Goal: Information Seeking & Learning: Learn about a topic

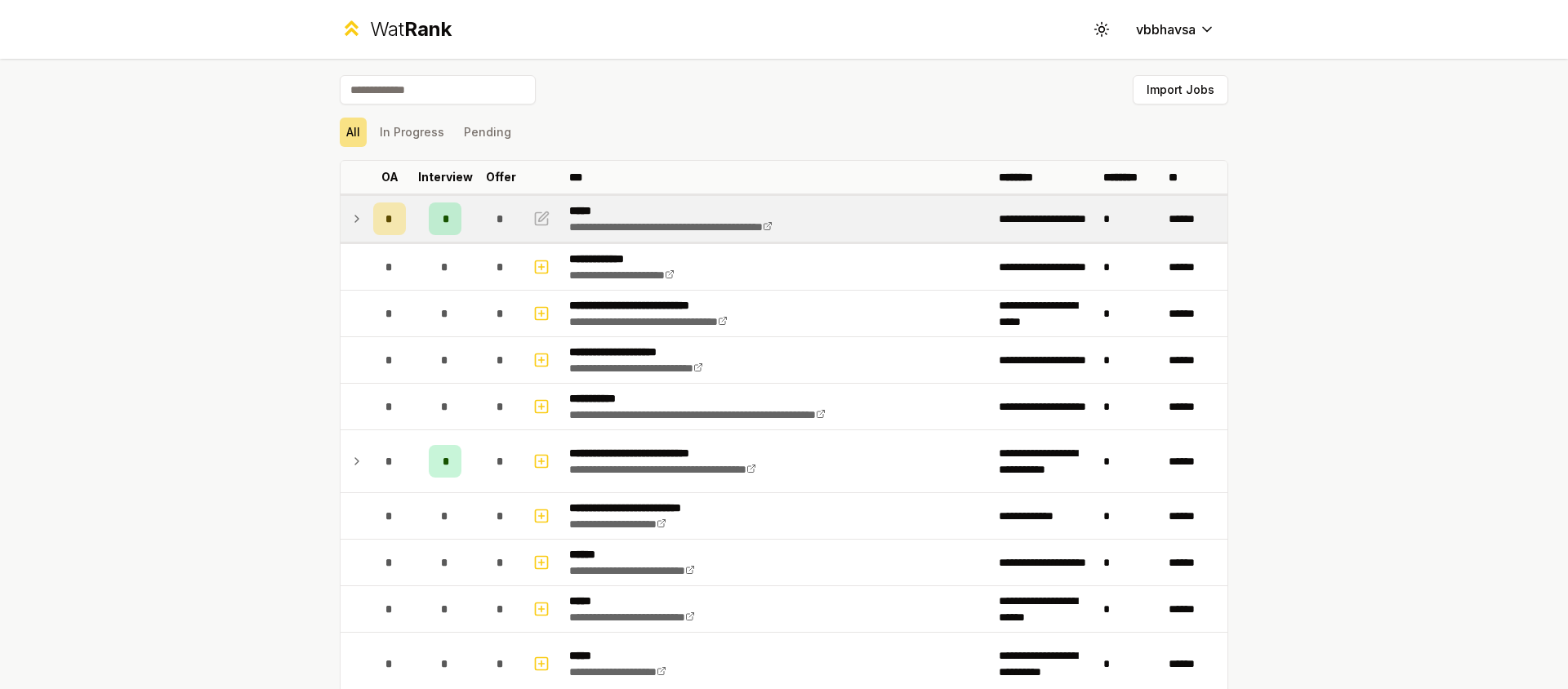
click at [356, 219] on icon at bounding box center [357, 218] width 13 height 19
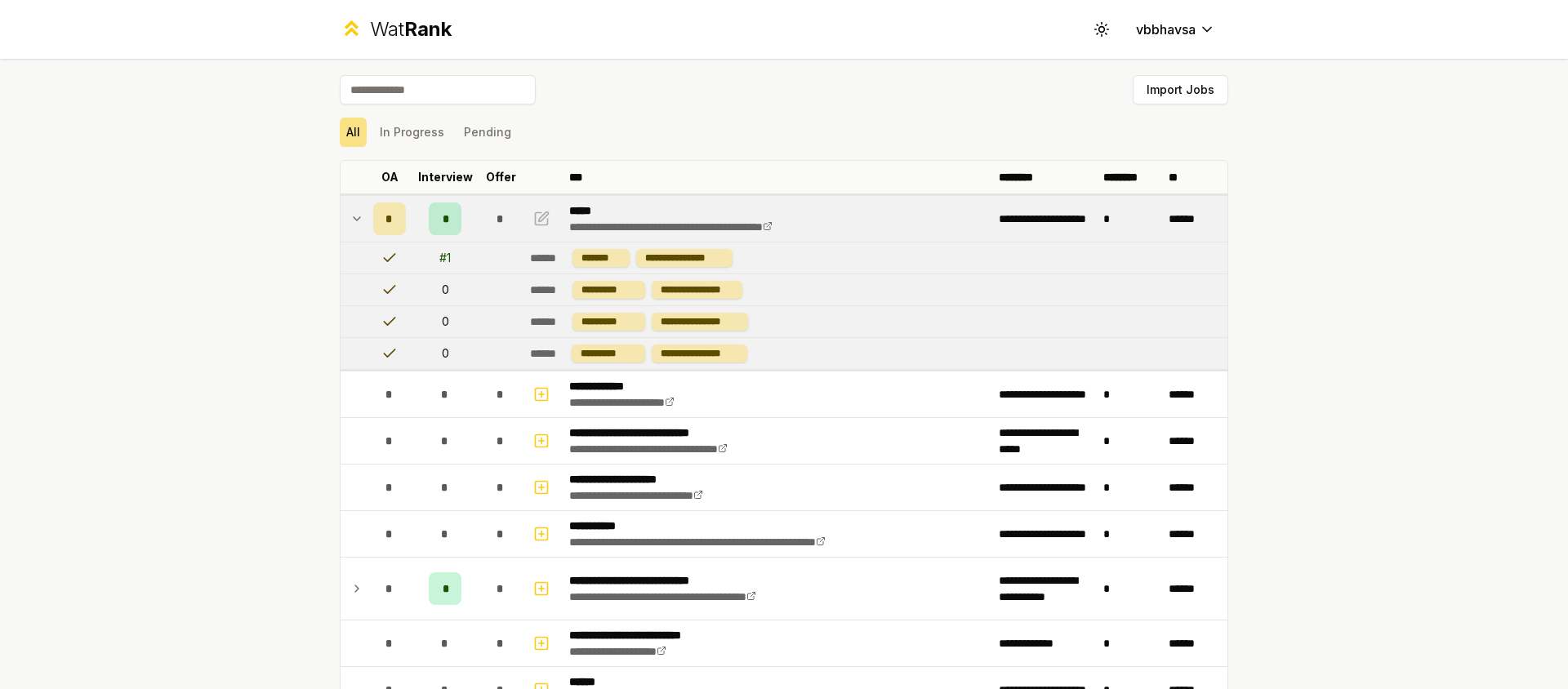
click at [356, 219] on icon at bounding box center [357, 218] width 13 height 19
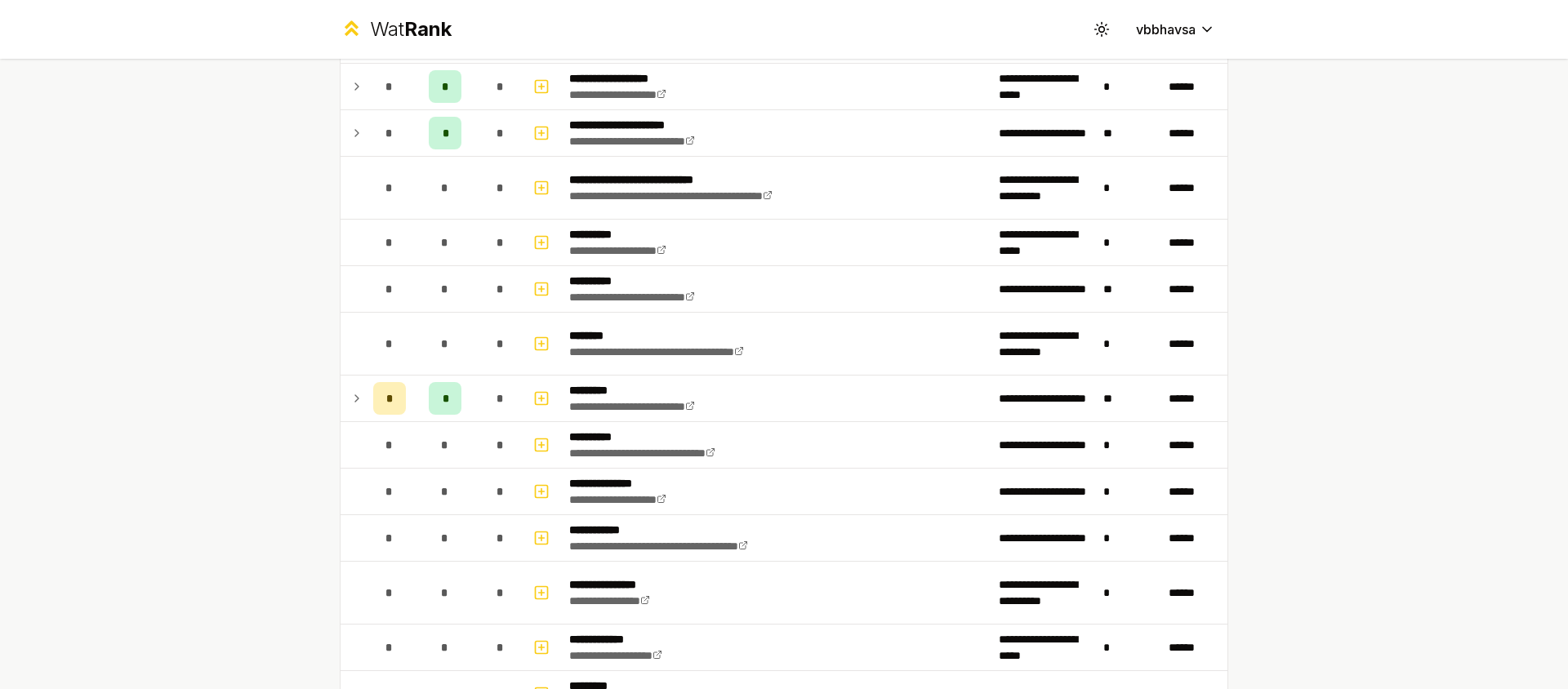
scroll to position [1717, 0]
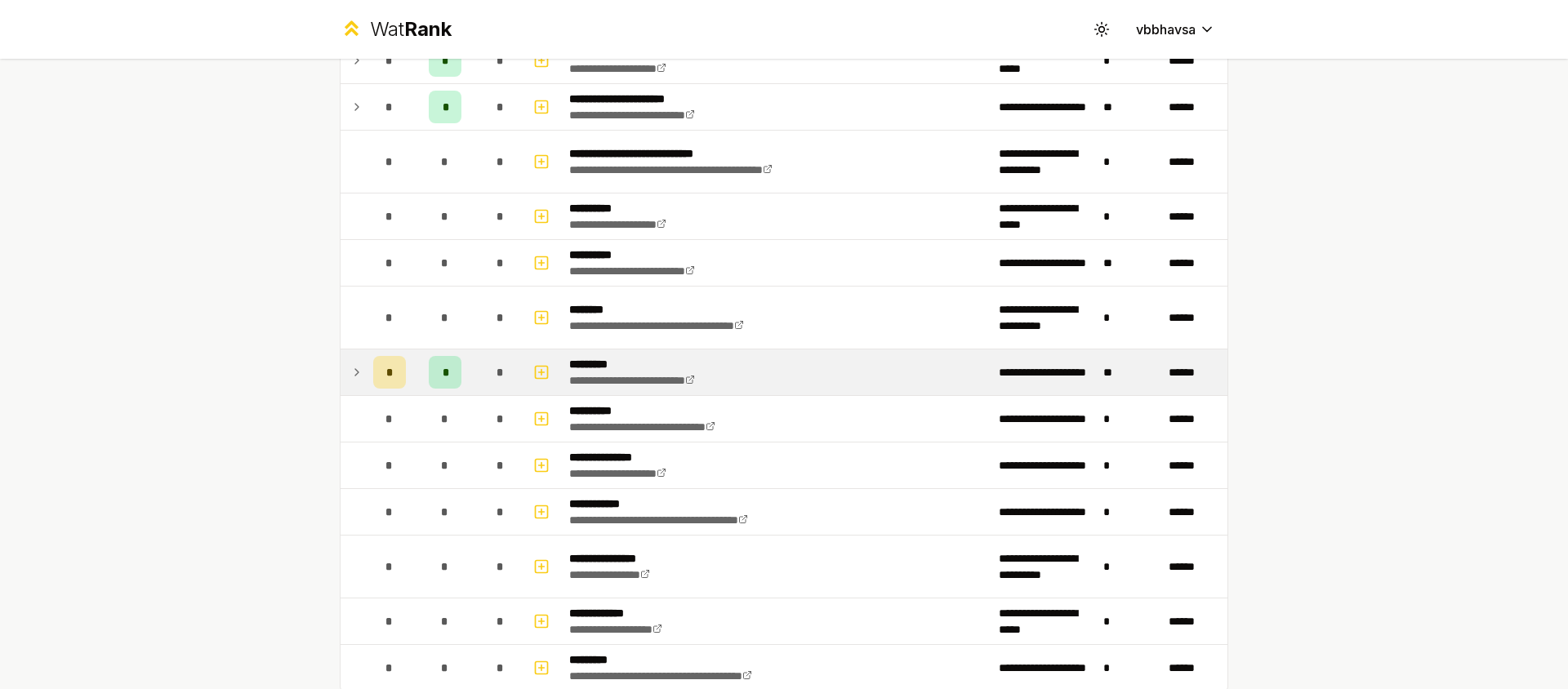
click at [350, 368] on icon at bounding box center [357, 372] width 13 height 19
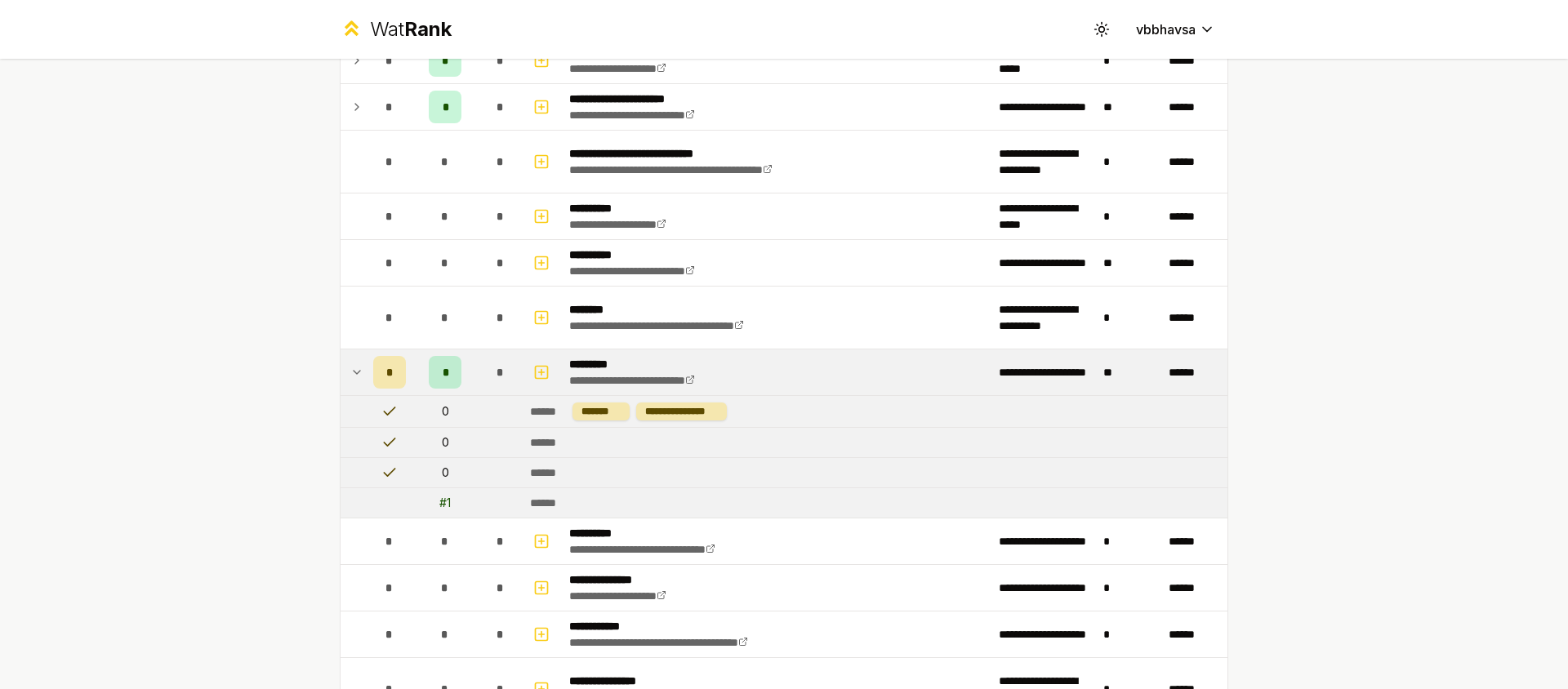
click at [350, 368] on icon at bounding box center [357, 372] width 13 height 19
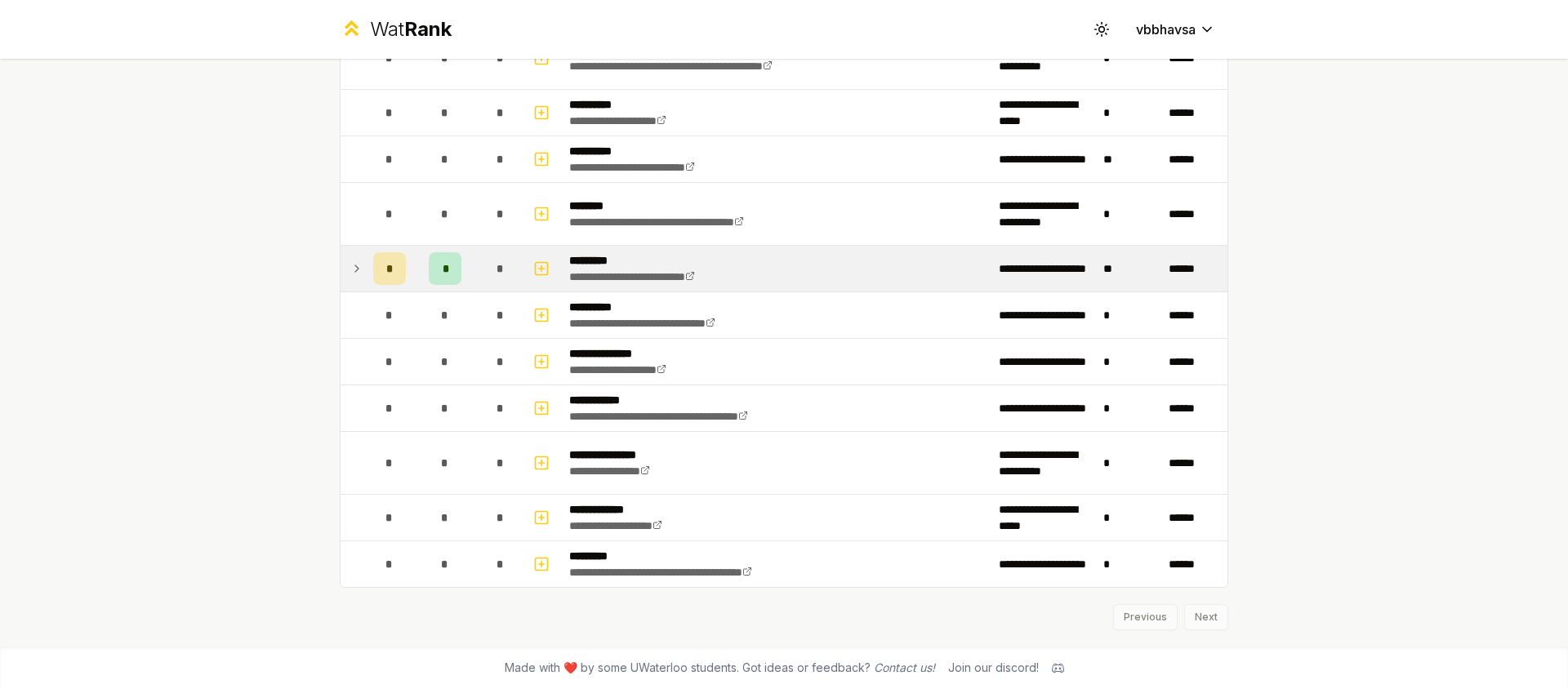
scroll to position [471, 0]
